Goal: Transaction & Acquisition: Purchase product/service

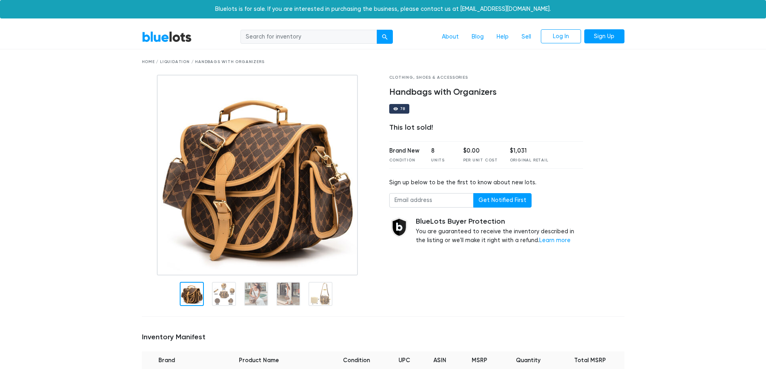
click at [187, 34] on link "BlueLots" at bounding box center [167, 37] width 50 height 12
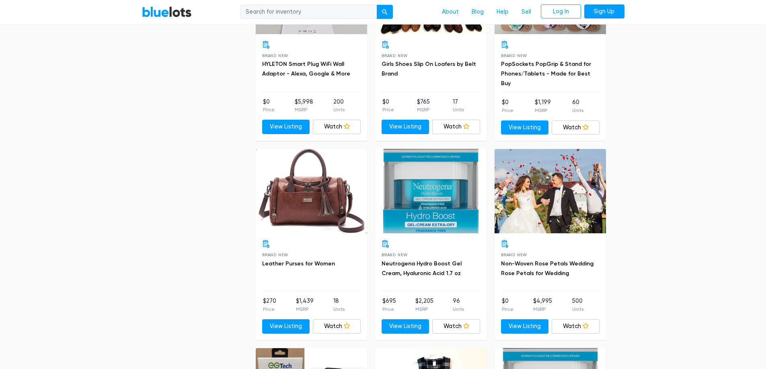
scroll to position [724, 0]
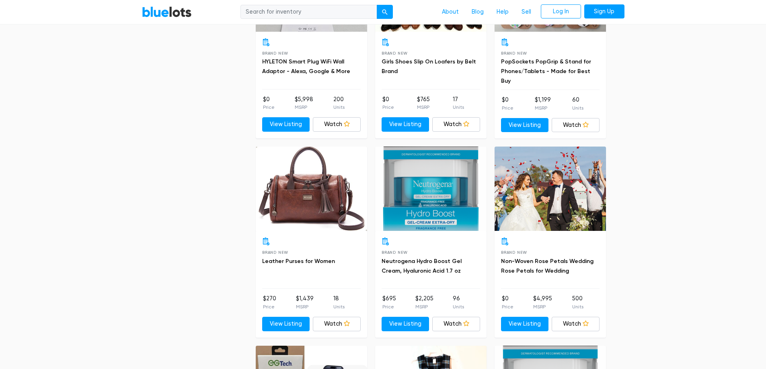
click at [335, 205] on div at bounding box center [311, 189] width 111 height 84
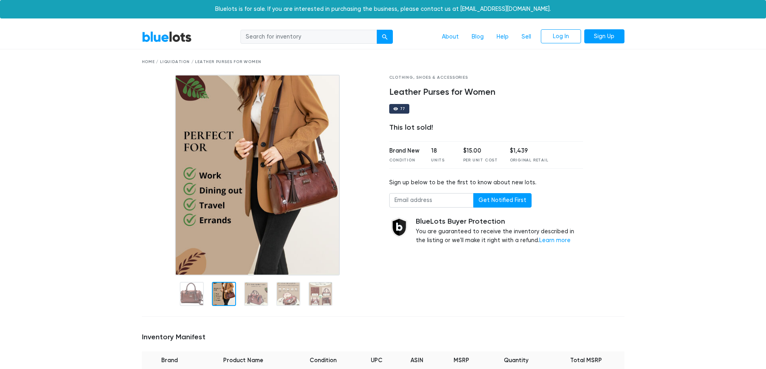
click at [164, 40] on link "BlueLots" at bounding box center [167, 37] width 50 height 12
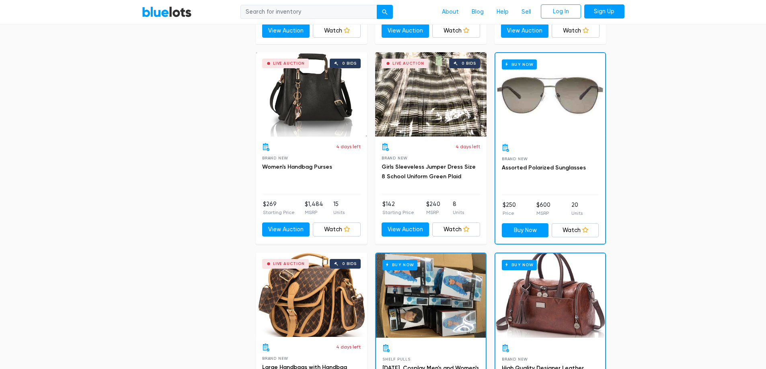
scroll to position [3015, 0]
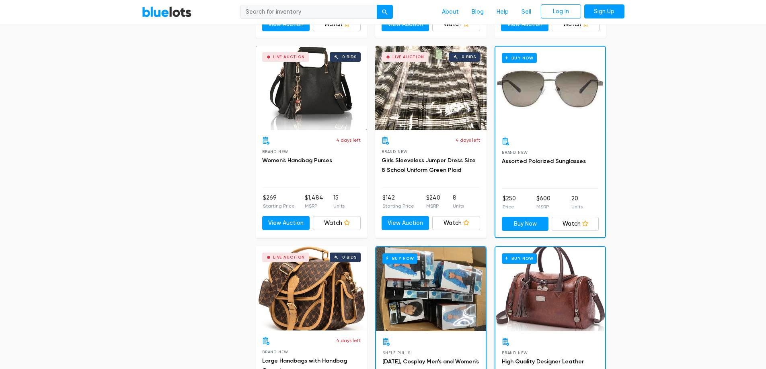
click at [324, 113] on div "Live Auction 0 bids" at bounding box center [311, 88] width 111 height 84
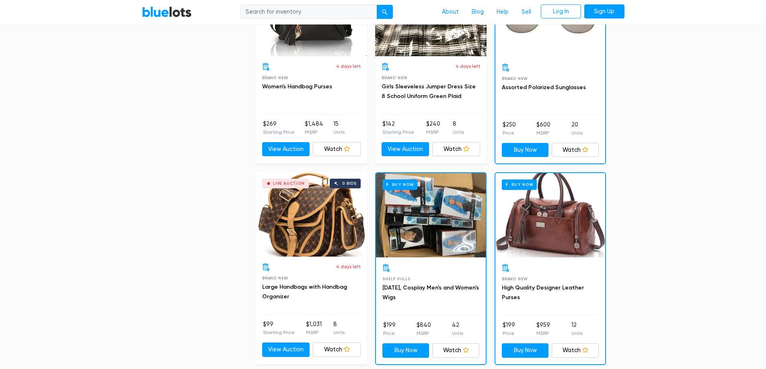
scroll to position [3096, 0]
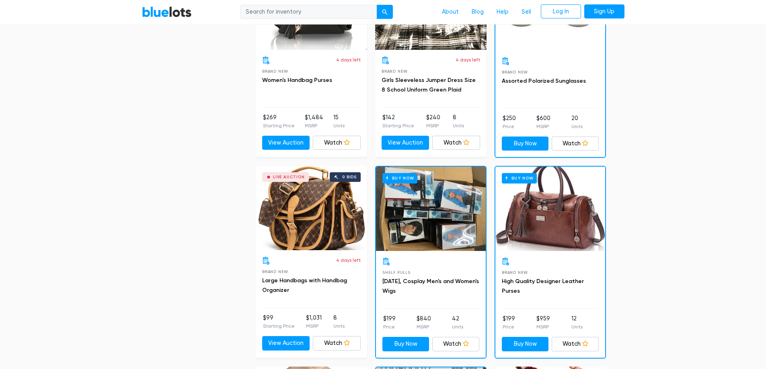
click at [337, 209] on div "Live Auction 0 bids" at bounding box center [311, 208] width 111 height 84
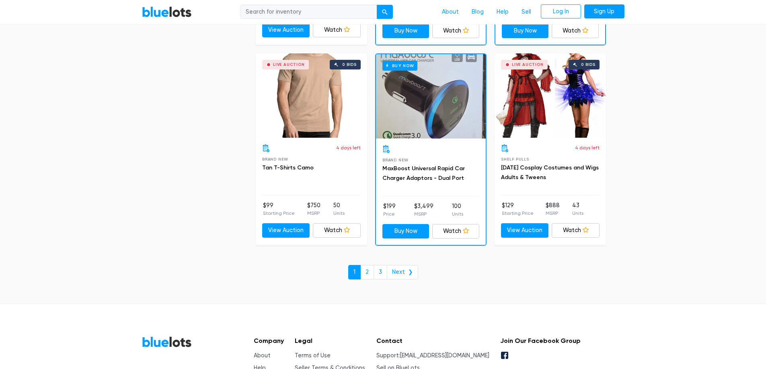
scroll to position [3458, 0]
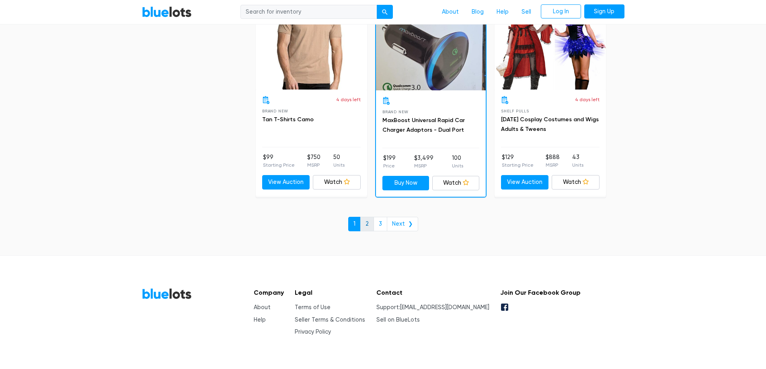
click at [370, 221] on link "2" at bounding box center [367, 224] width 14 height 14
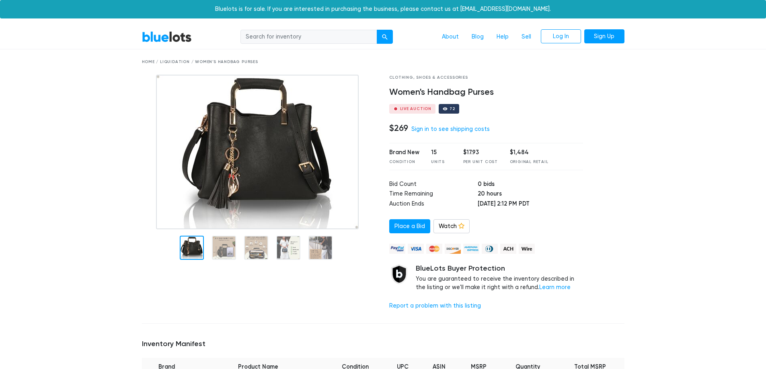
click at [311, 170] on img at bounding box center [257, 152] width 203 height 155
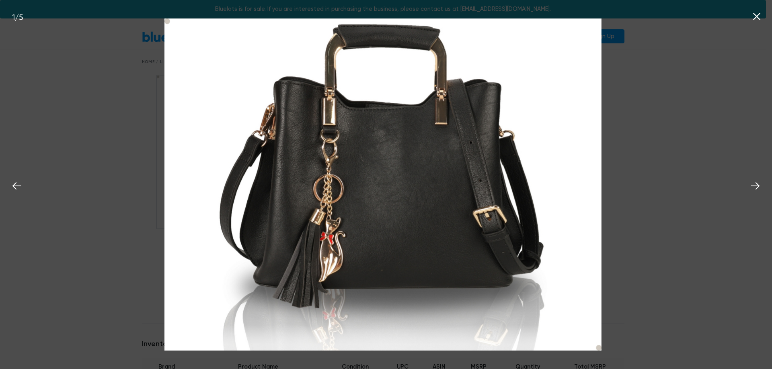
click at [537, 226] on img at bounding box center [382, 184] width 437 height 332
click at [511, 189] on img at bounding box center [382, 184] width 437 height 332
click at [304, 181] on img at bounding box center [382, 184] width 437 height 332
click at [755, 9] on button at bounding box center [757, 15] width 18 height 18
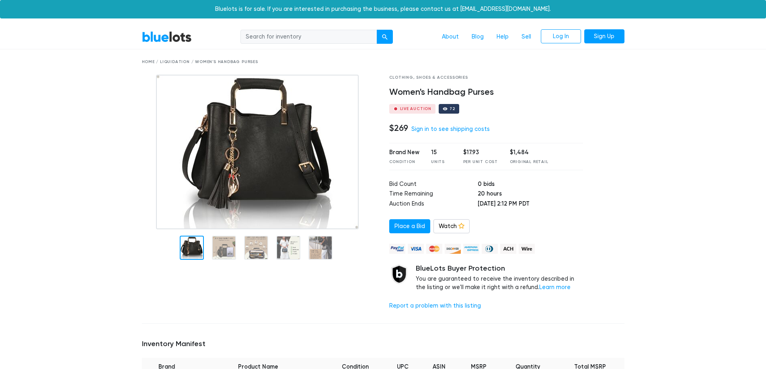
click at [193, 255] on div at bounding box center [192, 248] width 24 height 24
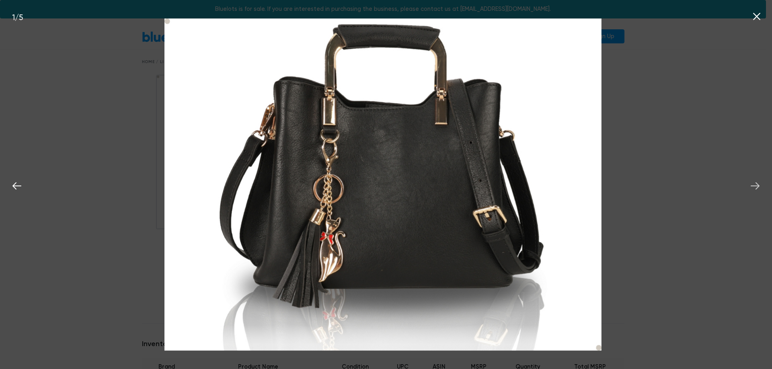
click at [753, 181] on icon at bounding box center [755, 186] width 12 height 12
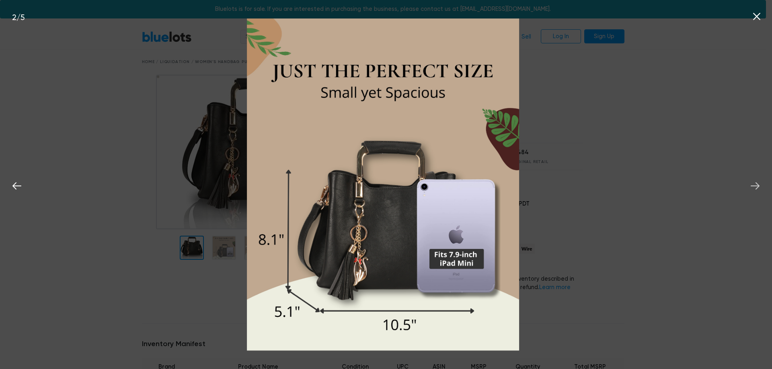
click at [753, 181] on icon at bounding box center [755, 186] width 12 height 12
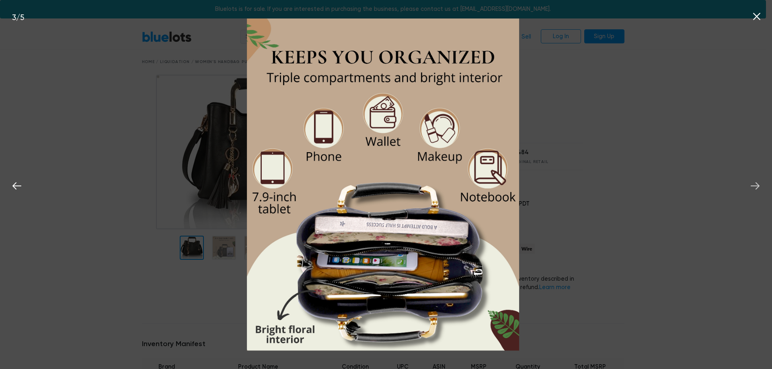
click at [755, 187] on icon at bounding box center [755, 186] width 12 height 12
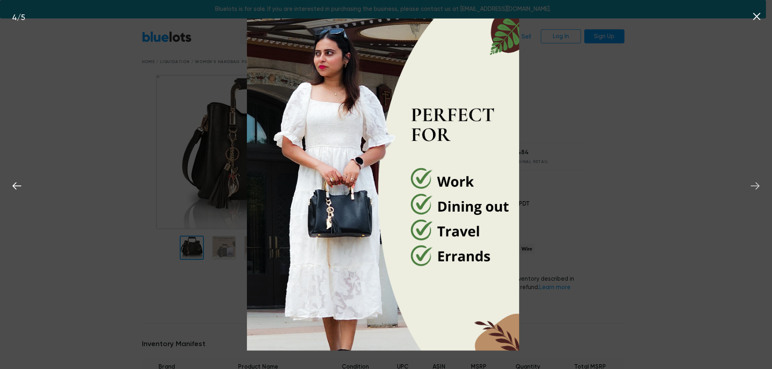
click at [754, 188] on icon at bounding box center [755, 186] width 12 height 12
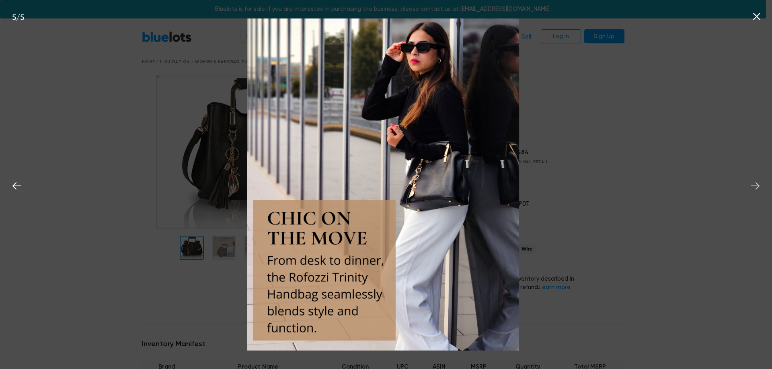
click at [754, 188] on icon at bounding box center [755, 186] width 12 height 12
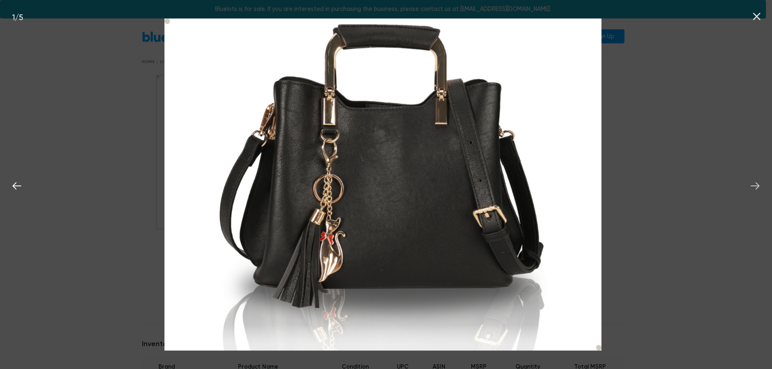
click at [754, 188] on icon at bounding box center [755, 186] width 12 height 12
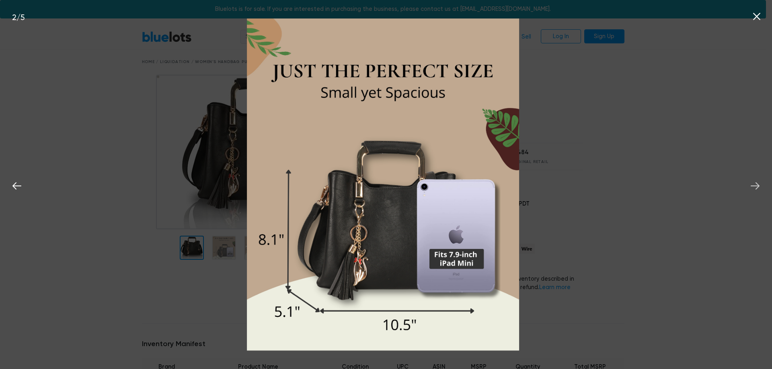
click at [754, 188] on icon at bounding box center [755, 186] width 12 height 12
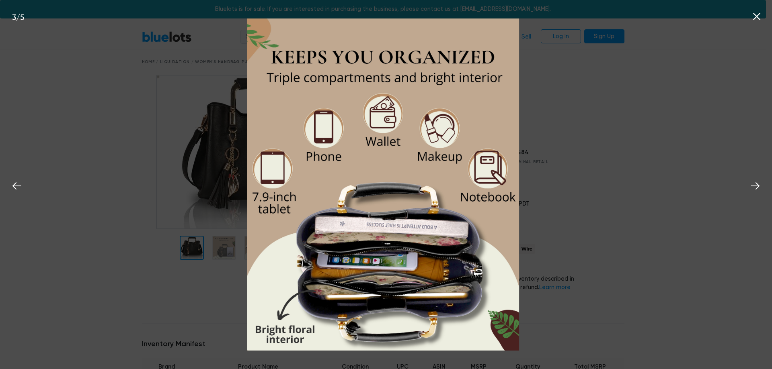
click at [753, 13] on icon at bounding box center [757, 16] width 12 height 12
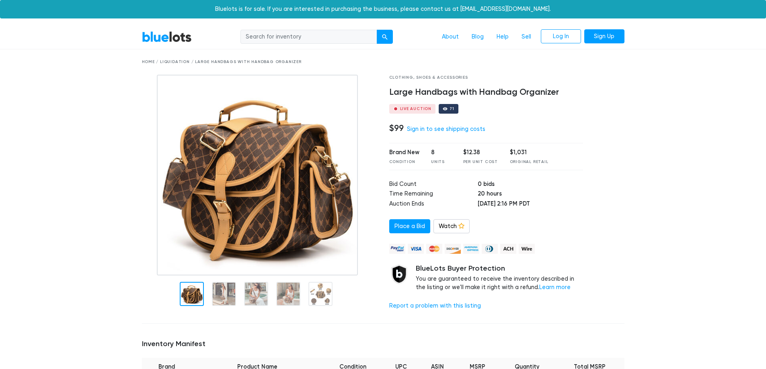
click at [336, 193] on img at bounding box center [257, 175] width 201 height 201
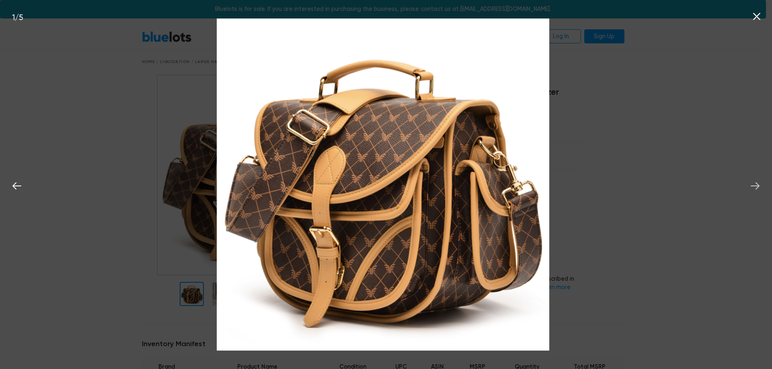
click at [756, 188] on icon at bounding box center [755, 186] width 12 height 12
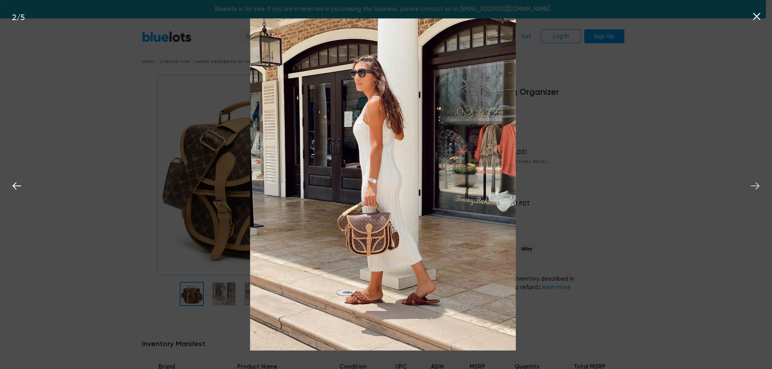
click at [756, 188] on icon at bounding box center [755, 186] width 12 height 12
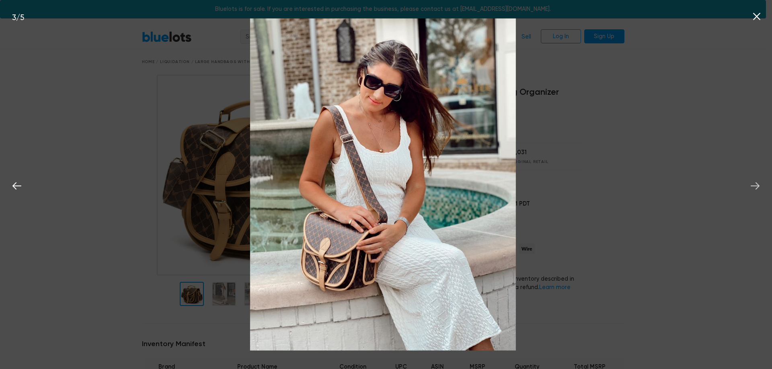
click at [756, 189] on icon at bounding box center [755, 186] width 12 height 12
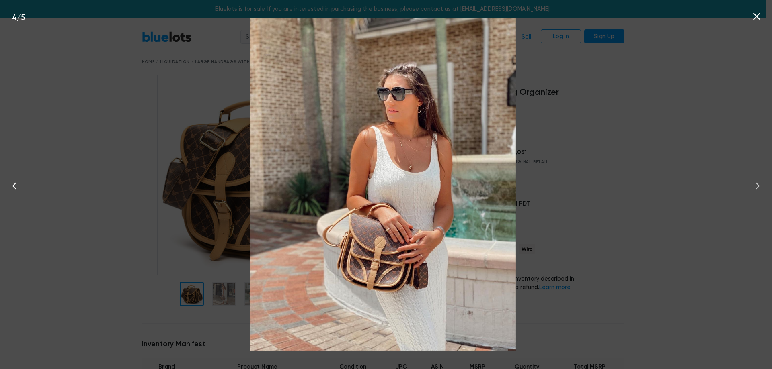
click at [756, 189] on icon at bounding box center [755, 186] width 9 height 7
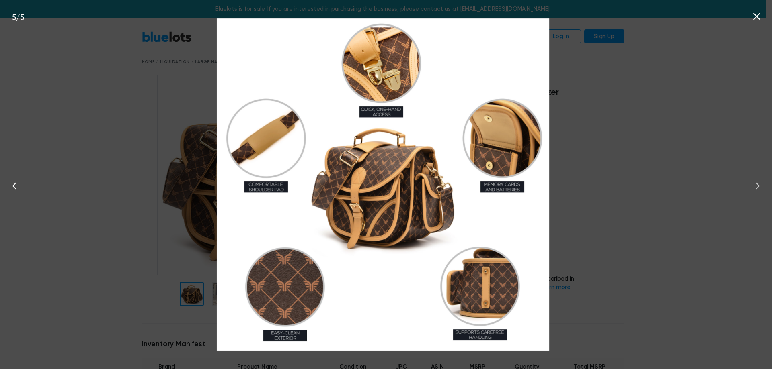
click at [755, 184] on icon at bounding box center [755, 186] width 12 height 12
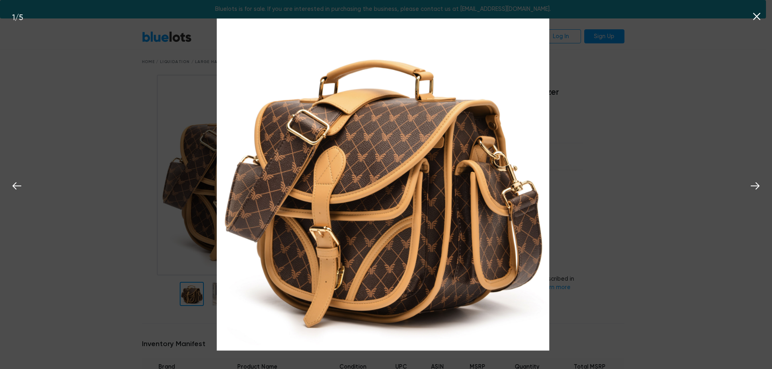
click at [757, 17] on icon at bounding box center [756, 16] width 7 height 7
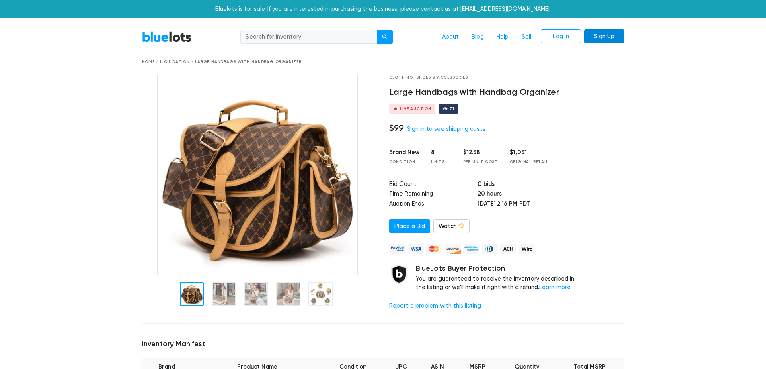
click at [611, 39] on link "Sign Up" at bounding box center [604, 36] width 40 height 14
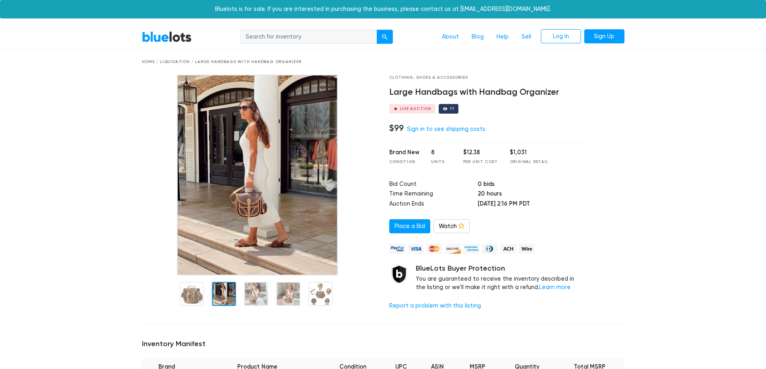
click at [299, 211] on img at bounding box center [257, 175] width 161 height 201
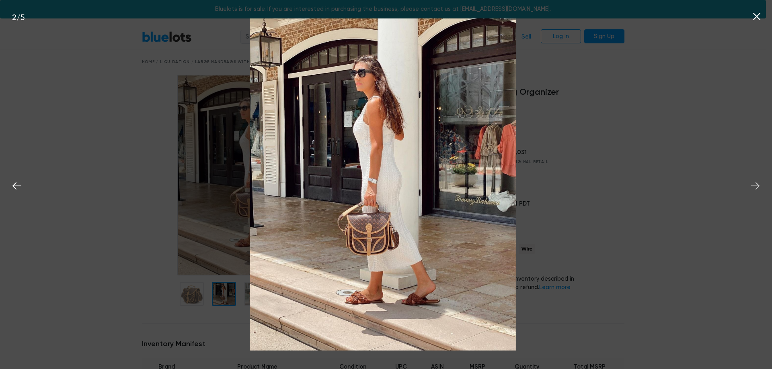
click at [754, 185] on icon at bounding box center [755, 186] width 12 height 12
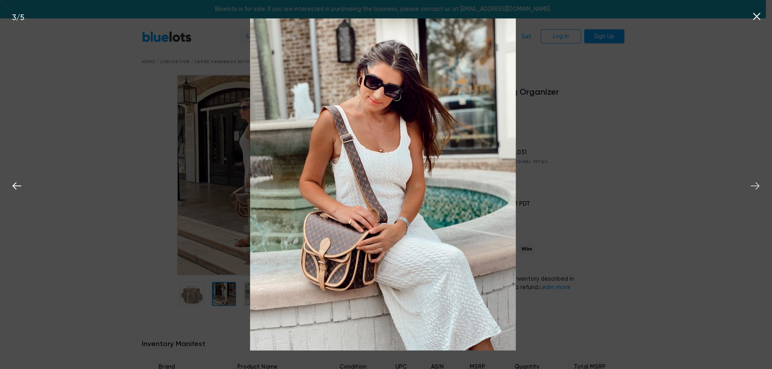
click at [754, 185] on icon at bounding box center [755, 186] width 12 height 12
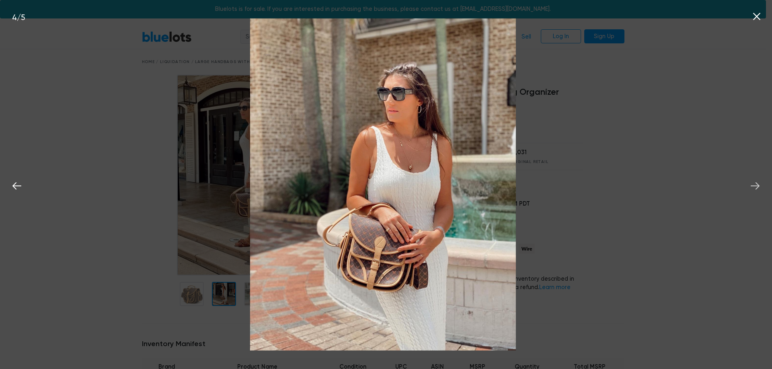
click at [753, 185] on icon at bounding box center [755, 186] width 12 height 12
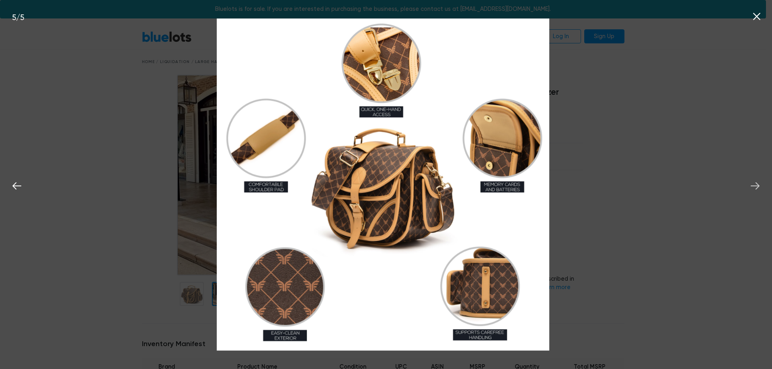
click at [753, 185] on icon at bounding box center [755, 186] width 12 height 12
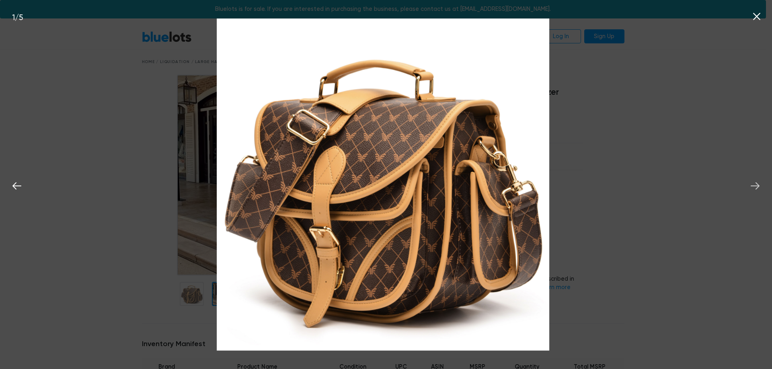
click at [753, 185] on icon at bounding box center [755, 186] width 12 height 12
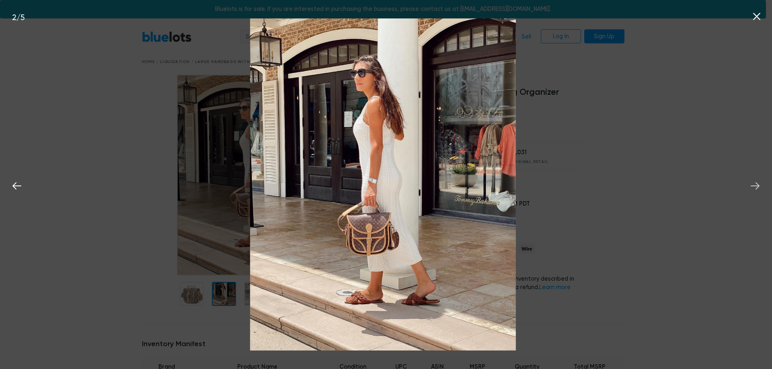
click at [753, 185] on icon at bounding box center [755, 186] width 12 height 12
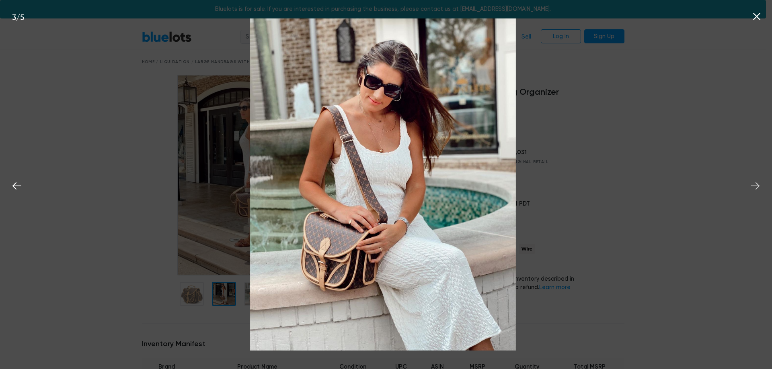
click at [753, 185] on icon at bounding box center [755, 186] width 12 height 12
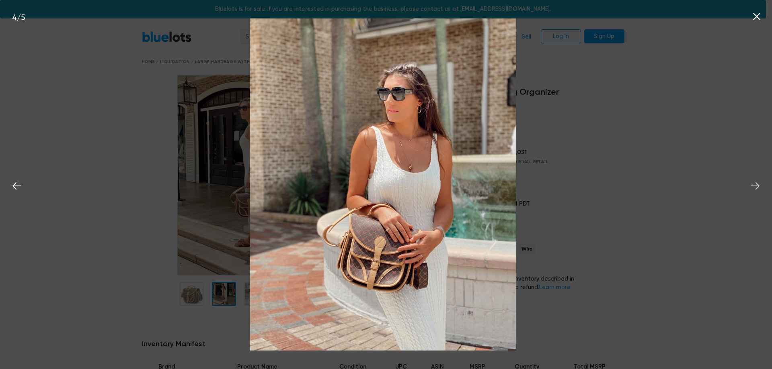
click at [753, 185] on icon at bounding box center [755, 186] width 12 height 12
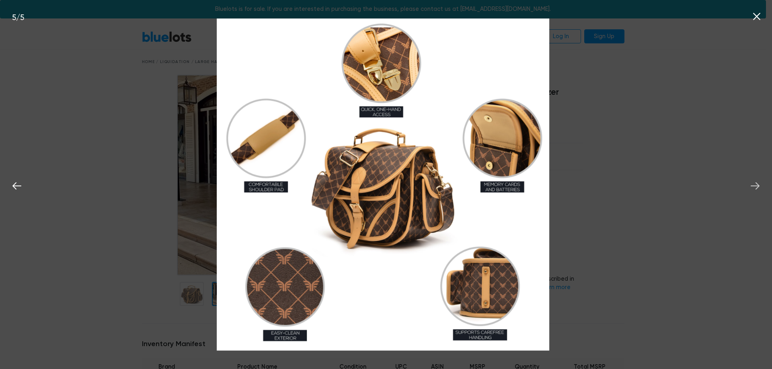
click at [753, 185] on icon at bounding box center [755, 186] width 12 height 12
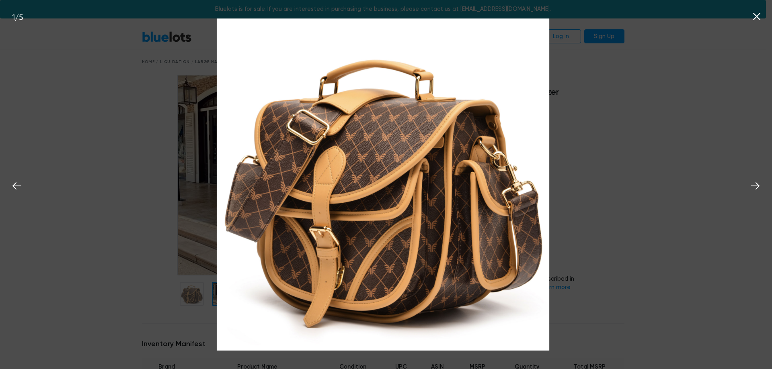
click at [757, 17] on icon at bounding box center [756, 16] width 7 height 7
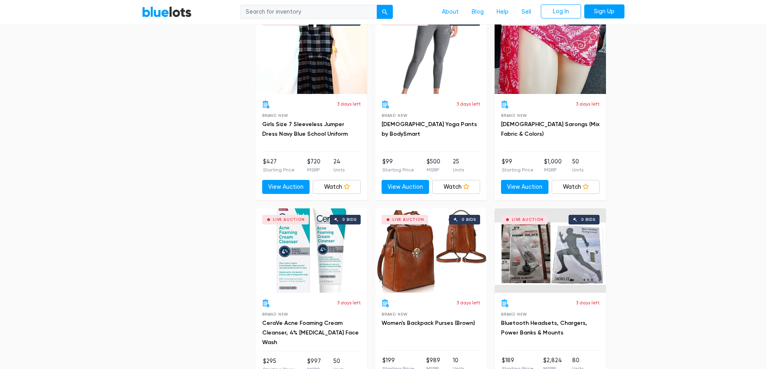
scroll to position [683, 0]
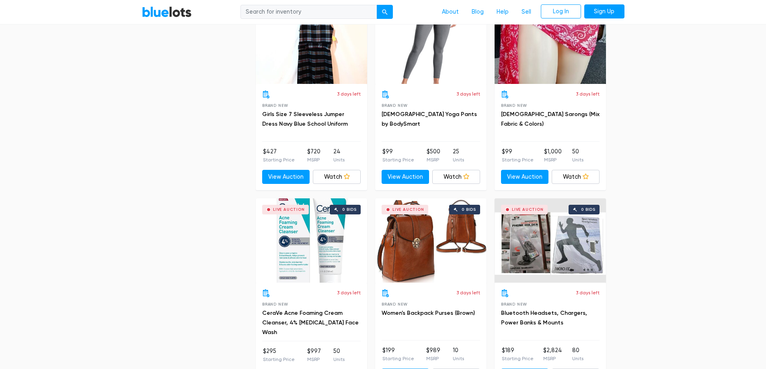
click at [451, 267] on div "Live Auction 0 bids" at bounding box center [430, 241] width 111 height 84
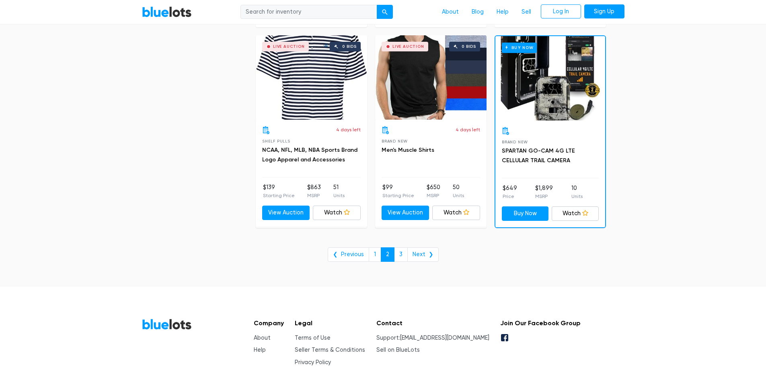
scroll to position [3285, 0]
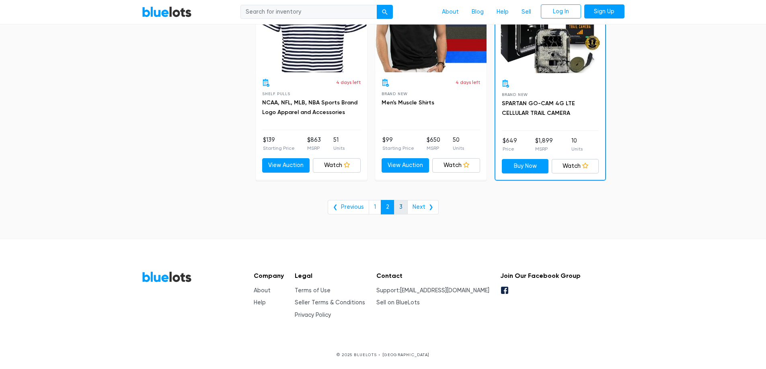
click at [399, 205] on link "3" at bounding box center [401, 207] width 14 height 14
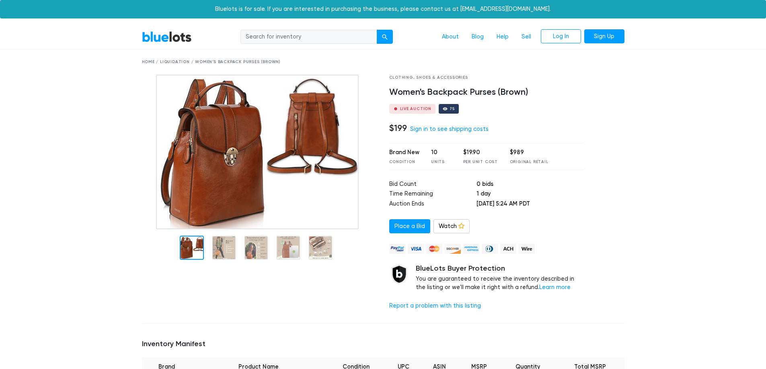
click at [326, 179] on img at bounding box center [257, 152] width 203 height 155
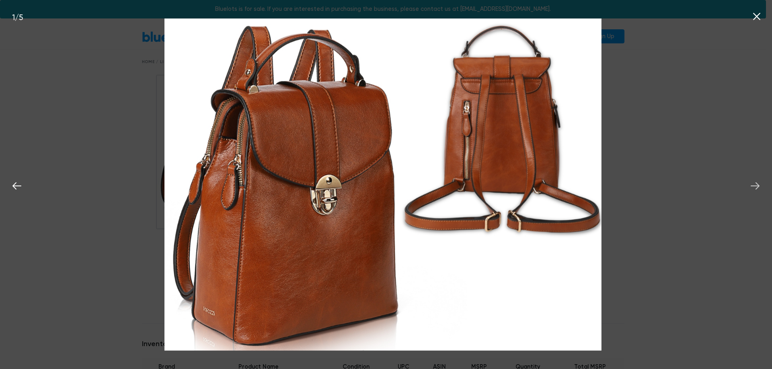
click at [761, 181] on button at bounding box center [755, 185] width 18 height 18
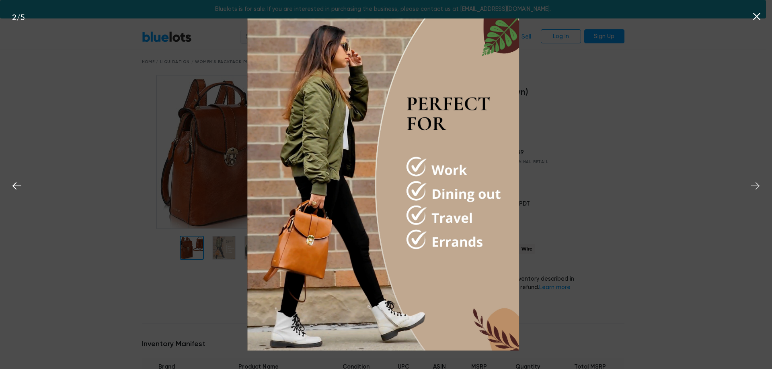
click at [761, 181] on button at bounding box center [755, 185] width 18 height 18
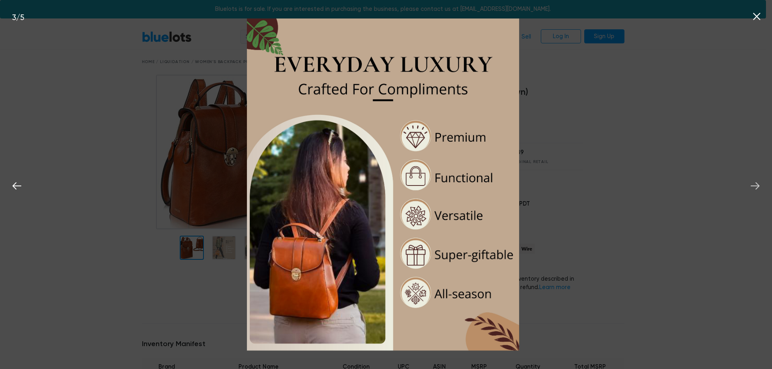
click at [761, 182] on button at bounding box center [755, 185] width 18 height 18
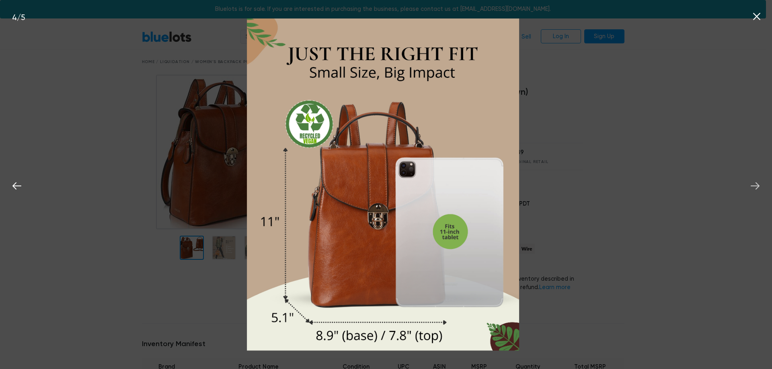
click at [761, 182] on icon at bounding box center [755, 186] width 12 height 12
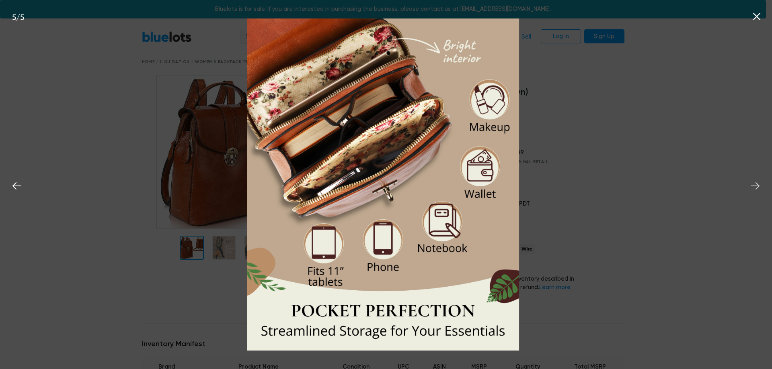
click at [761, 182] on icon at bounding box center [755, 186] width 12 height 12
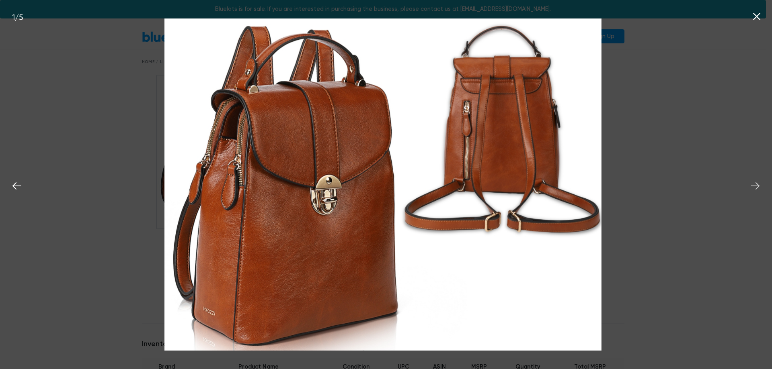
click at [761, 182] on icon at bounding box center [755, 186] width 12 height 12
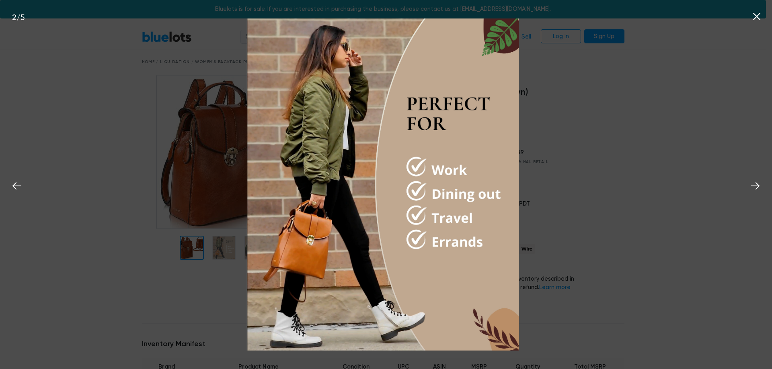
click at [755, 12] on icon at bounding box center [757, 16] width 12 height 12
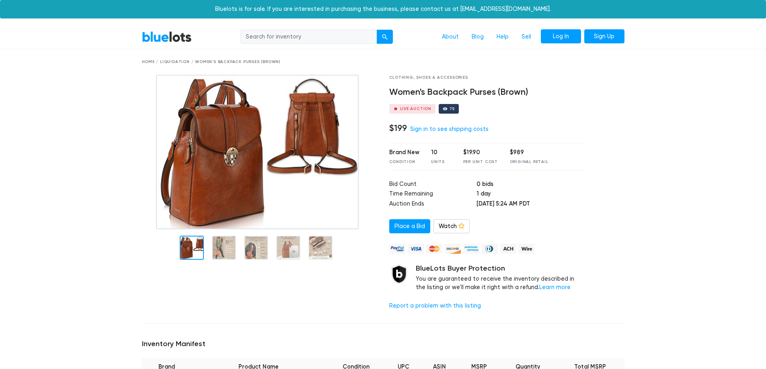
click at [567, 39] on link "Log In" at bounding box center [561, 36] width 40 height 14
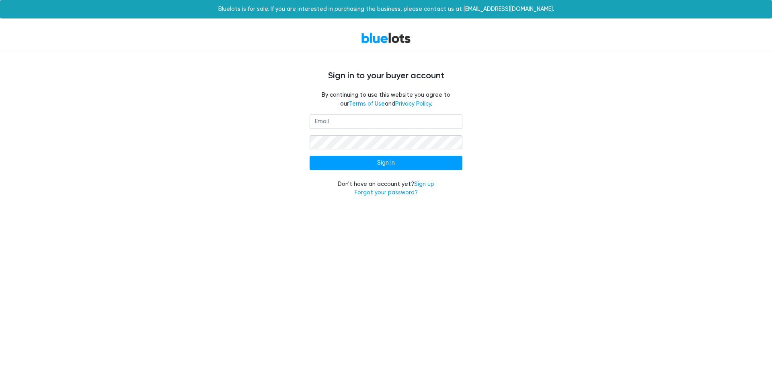
click at [371, 119] on input "email" at bounding box center [386, 122] width 153 height 14
type input "[EMAIL_ADDRESS][DOMAIN_NAME]"
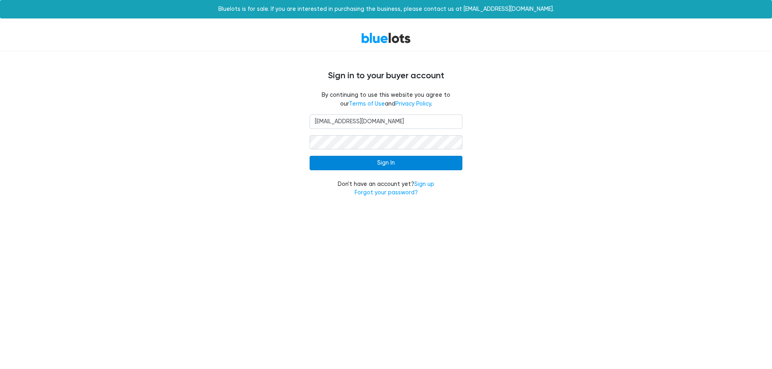
click at [394, 162] on input "Sign In" at bounding box center [386, 163] width 153 height 14
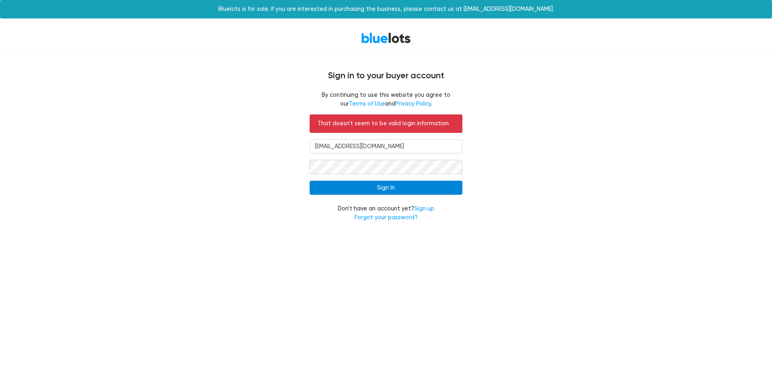
click at [389, 187] on input "Sign In" at bounding box center [386, 188] width 153 height 14
click at [382, 188] on input "Sign In" at bounding box center [386, 188] width 153 height 14
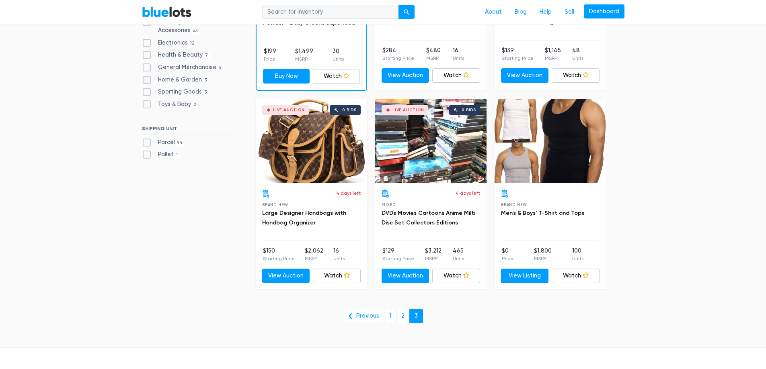
scroll to position [161, 0]
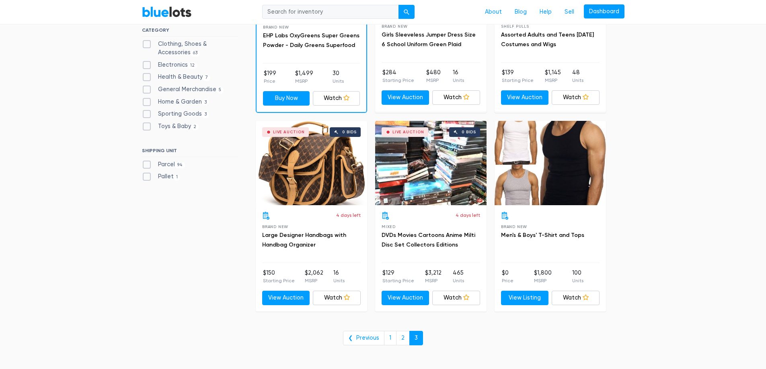
click at [316, 185] on div "Live Auction 0 bids" at bounding box center [311, 163] width 111 height 84
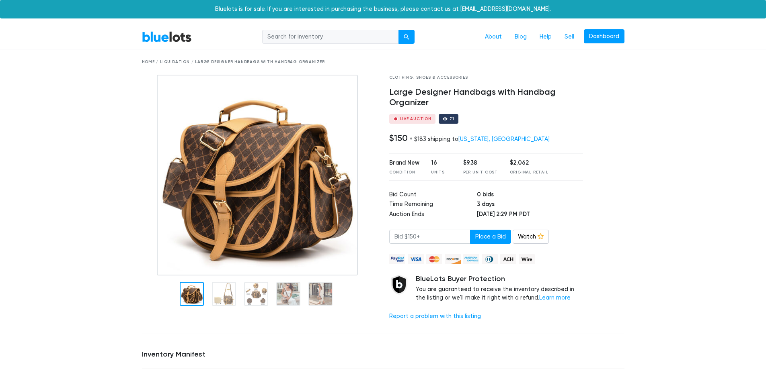
click at [325, 226] on img at bounding box center [257, 175] width 201 height 201
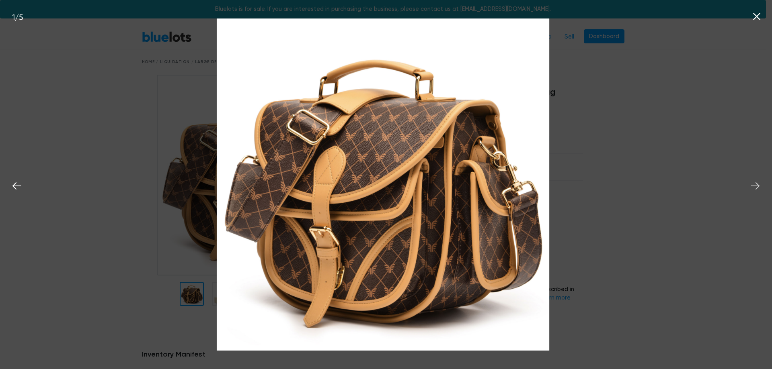
click at [755, 183] on icon at bounding box center [755, 186] width 12 height 12
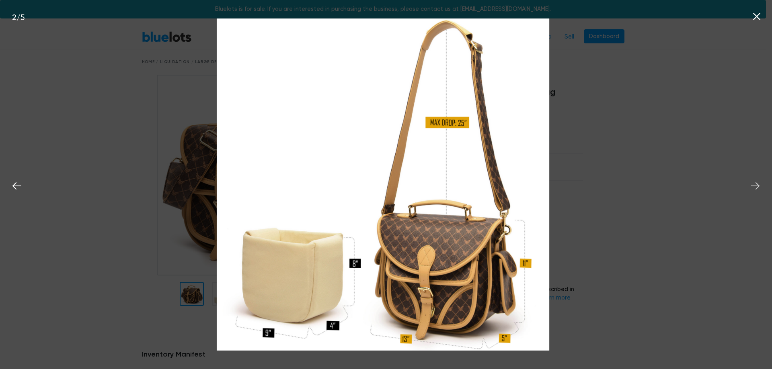
click at [755, 183] on icon at bounding box center [755, 186] width 12 height 12
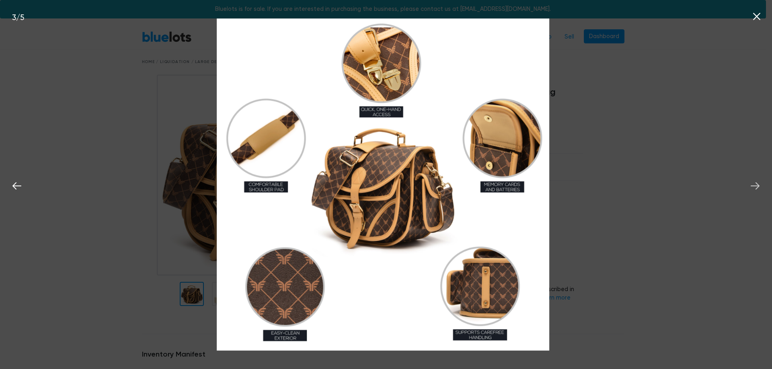
click at [755, 183] on icon at bounding box center [755, 186] width 12 height 12
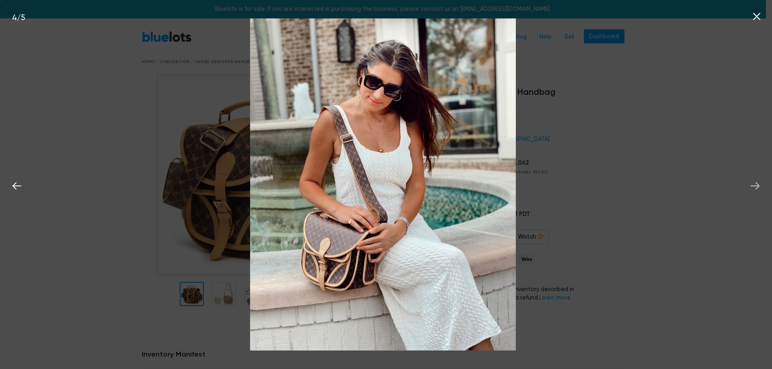
click at [755, 183] on icon at bounding box center [755, 186] width 12 height 12
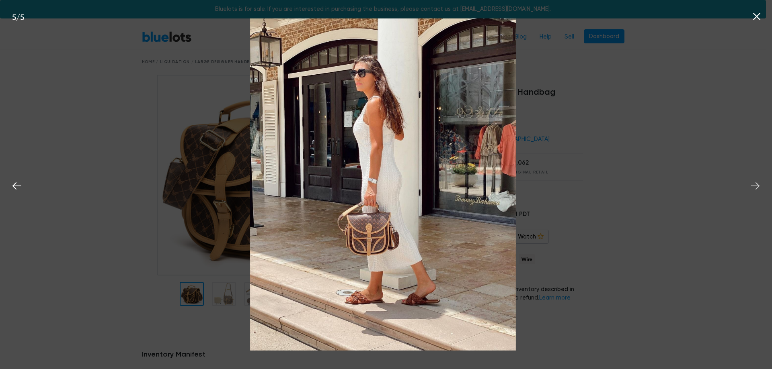
click at [755, 183] on icon at bounding box center [755, 186] width 12 height 12
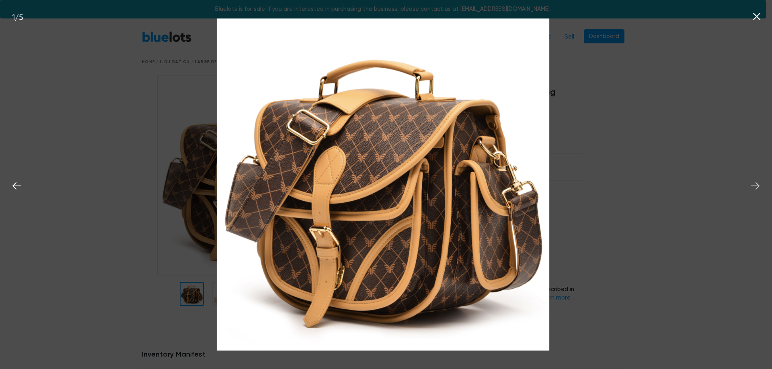
click at [755, 183] on icon at bounding box center [755, 186] width 12 height 12
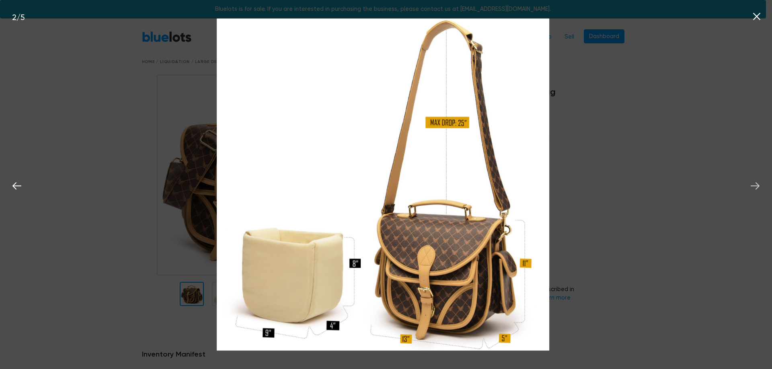
click at [755, 183] on icon at bounding box center [755, 186] width 12 height 12
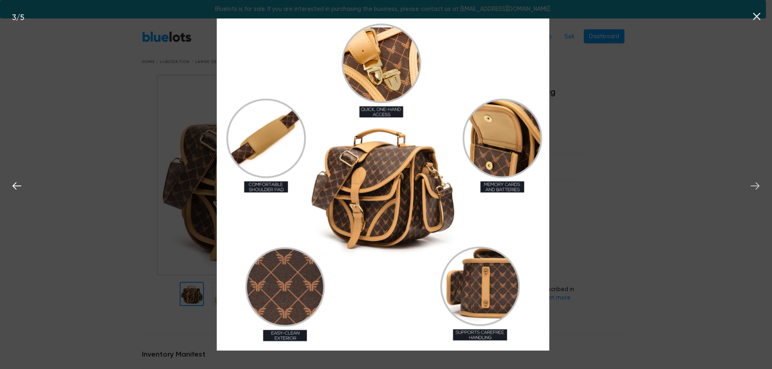
click at [755, 183] on icon at bounding box center [755, 186] width 12 height 12
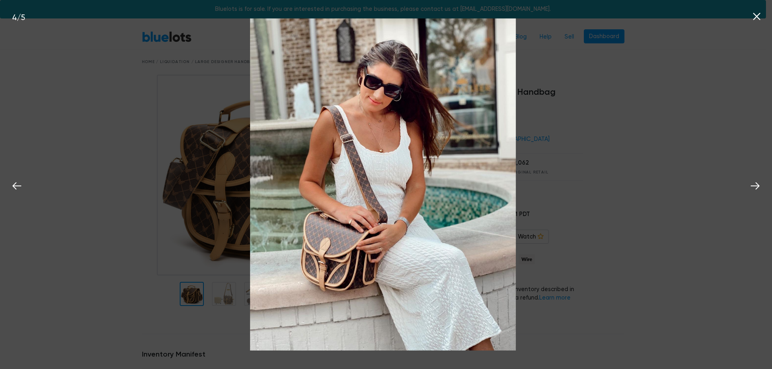
click at [761, 17] on icon at bounding box center [757, 16] width 12 height 12
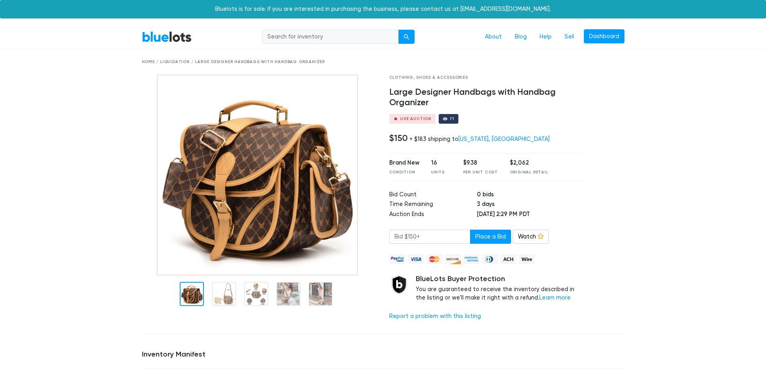
click at [333, 246] on img at bounding box center [257, 175] width 201 height 201
